Goal: Find specific page/section: Find specific page/section

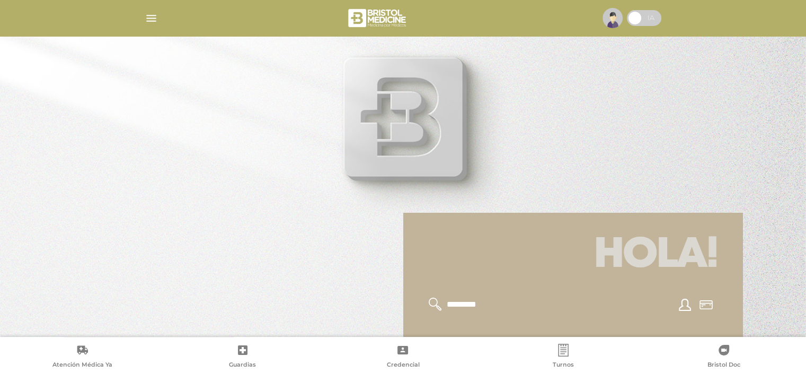
click at [476, 309] on input "text" at bounding box center [489, 304] width 87 height 14
click at [687, 303] on icon at bounding box center [685, 304] width 12 height 12
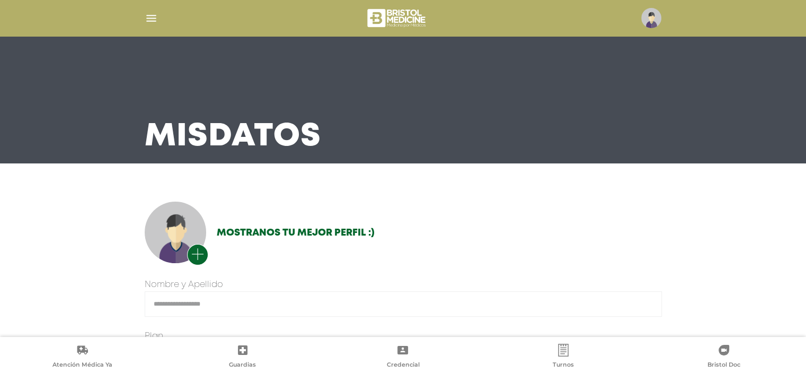
click at [146, 17] on img "button" at bounding box center [151, 18] width 13 height 13
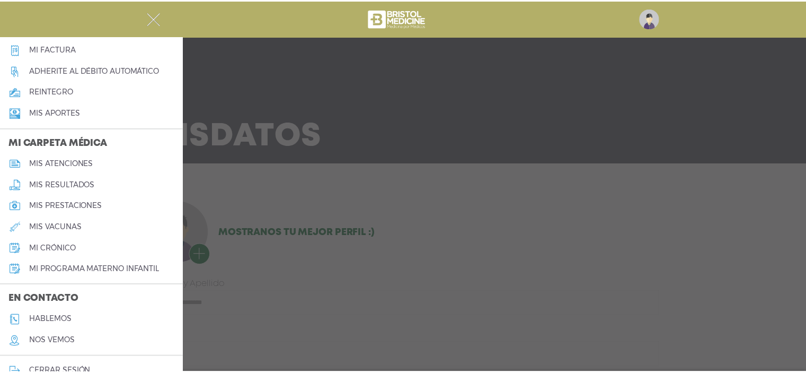
scroll to position [424, 0]
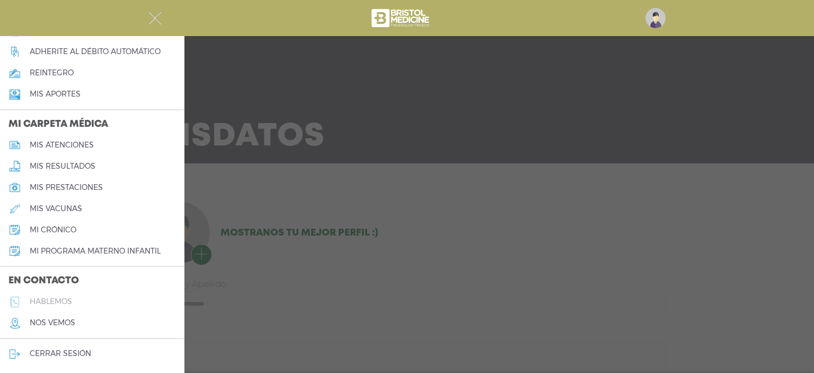
click at [64, 301] on h5 "hablemos" at bounding box center [51, 301] width 42 height 9
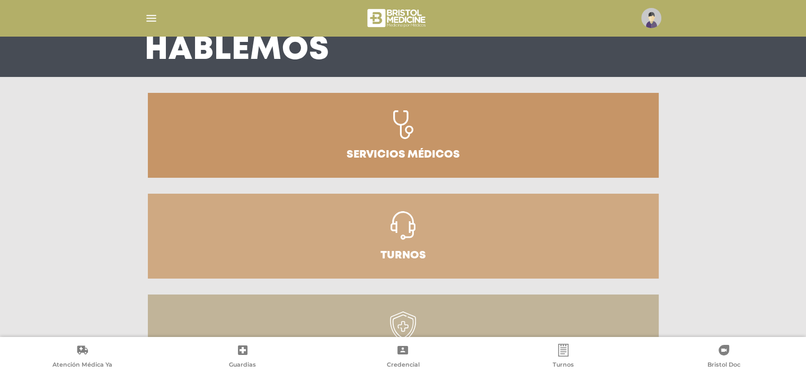
scroll to position [139, 0]
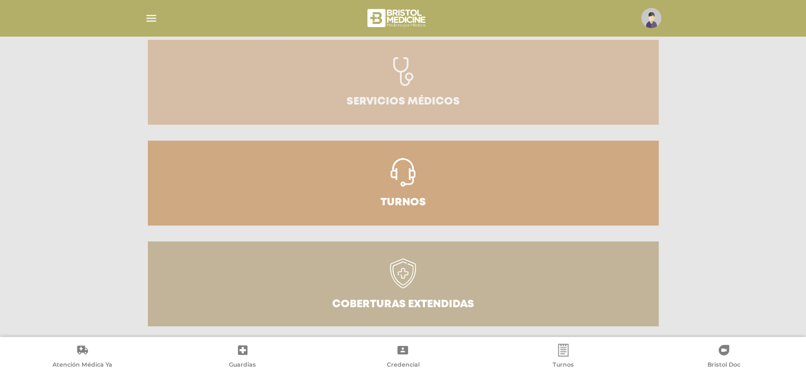
click at [400, 105] on h3 "Servicios médicos" at bounding box center [403, 101] width 113 height 11
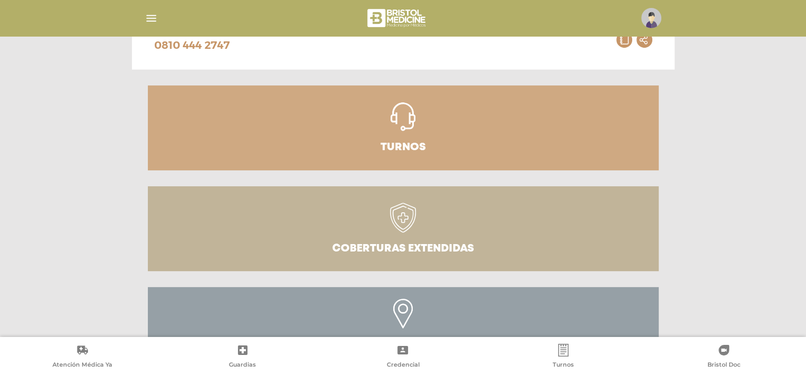
scroll to position [283, 0]
